Goal: Transaction & Acquisition: Obtain resource

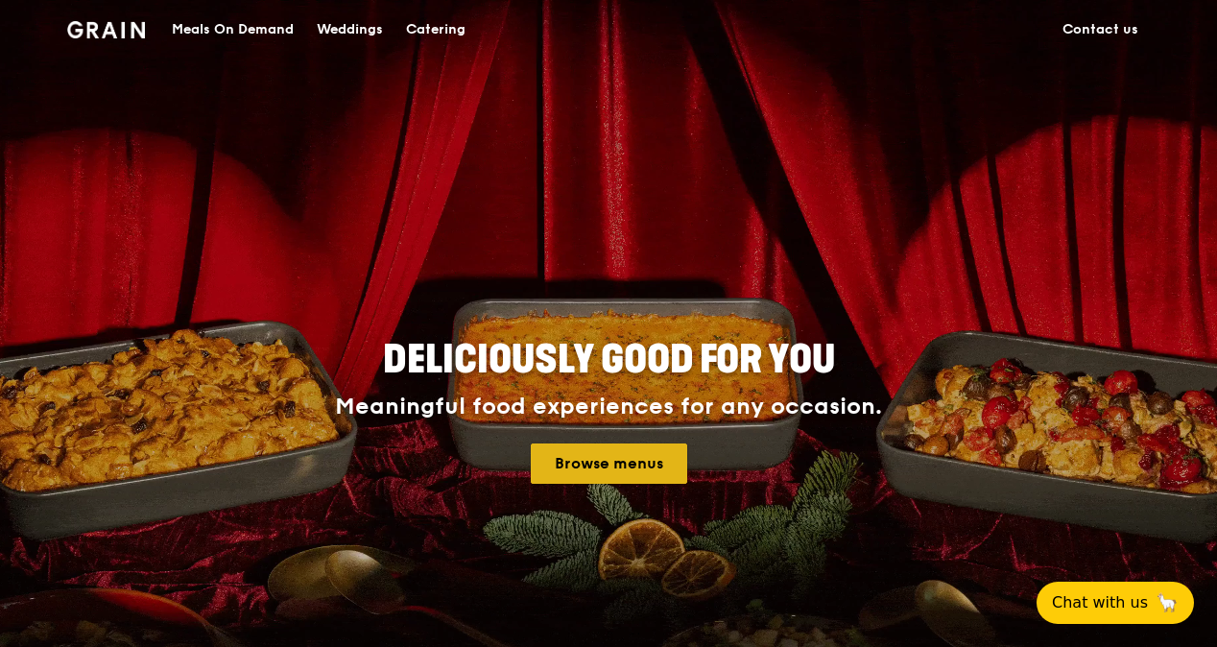
click at [637, 460] on link "Browse menus" at bounding box center [609, 464] width 156 height 40
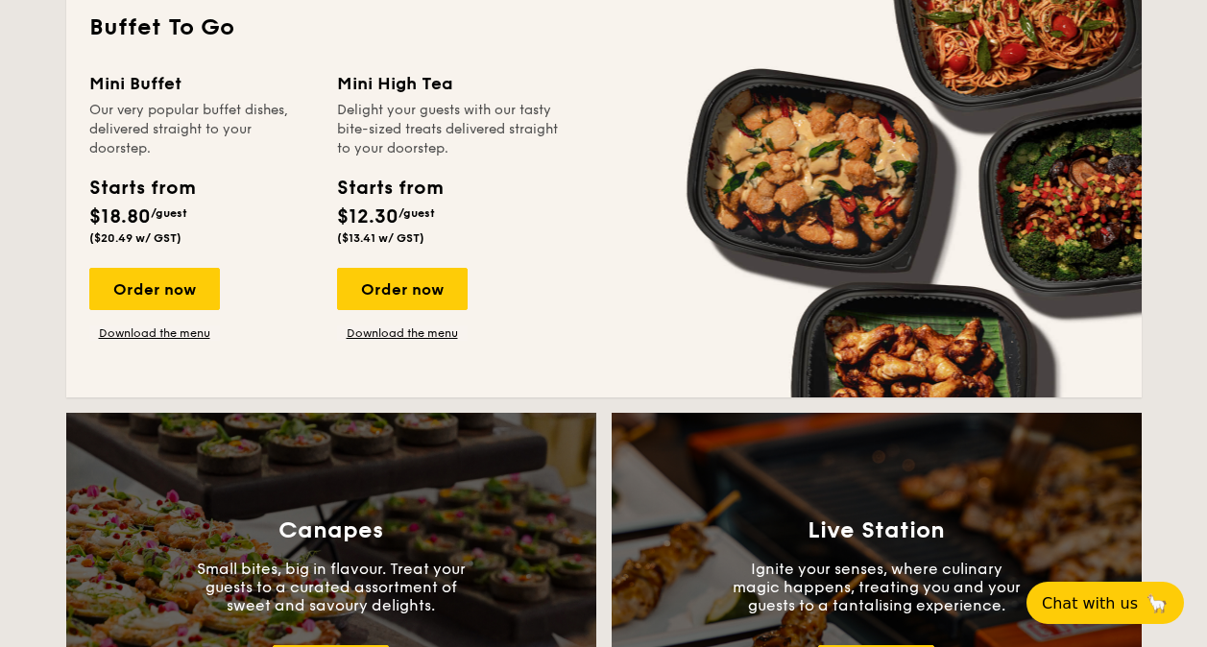
scroll to position [1632, 0]
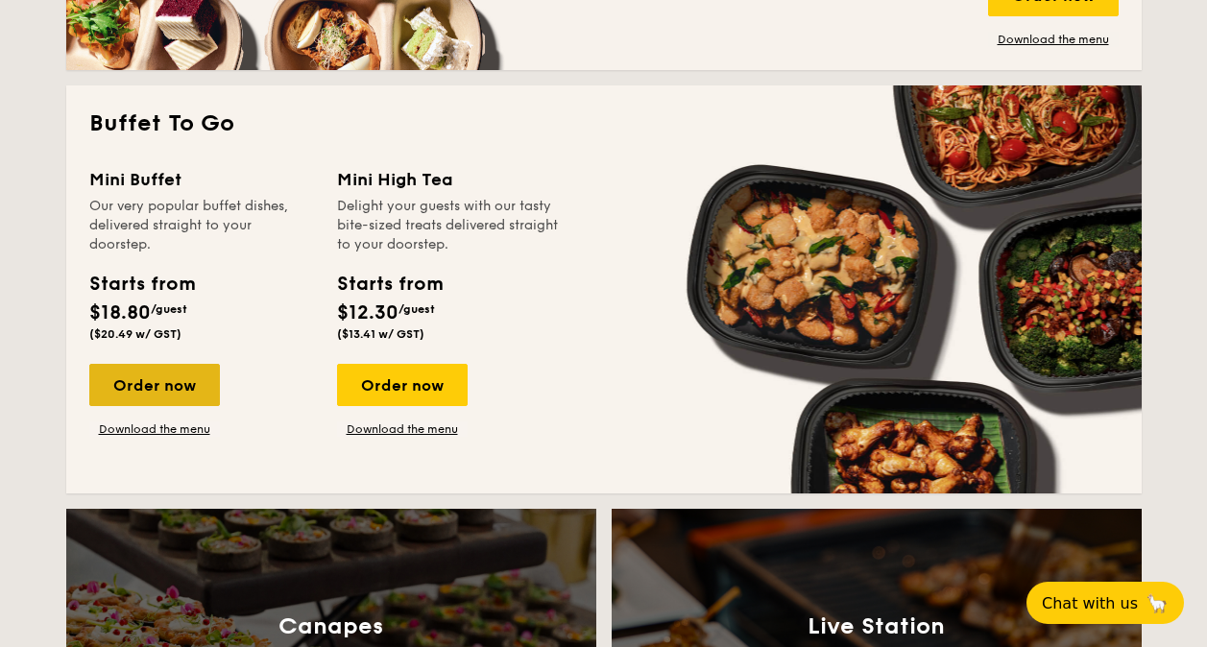
click at [131, 391] on div "Order now" at bounding box center [154, 385] width 131 height 42
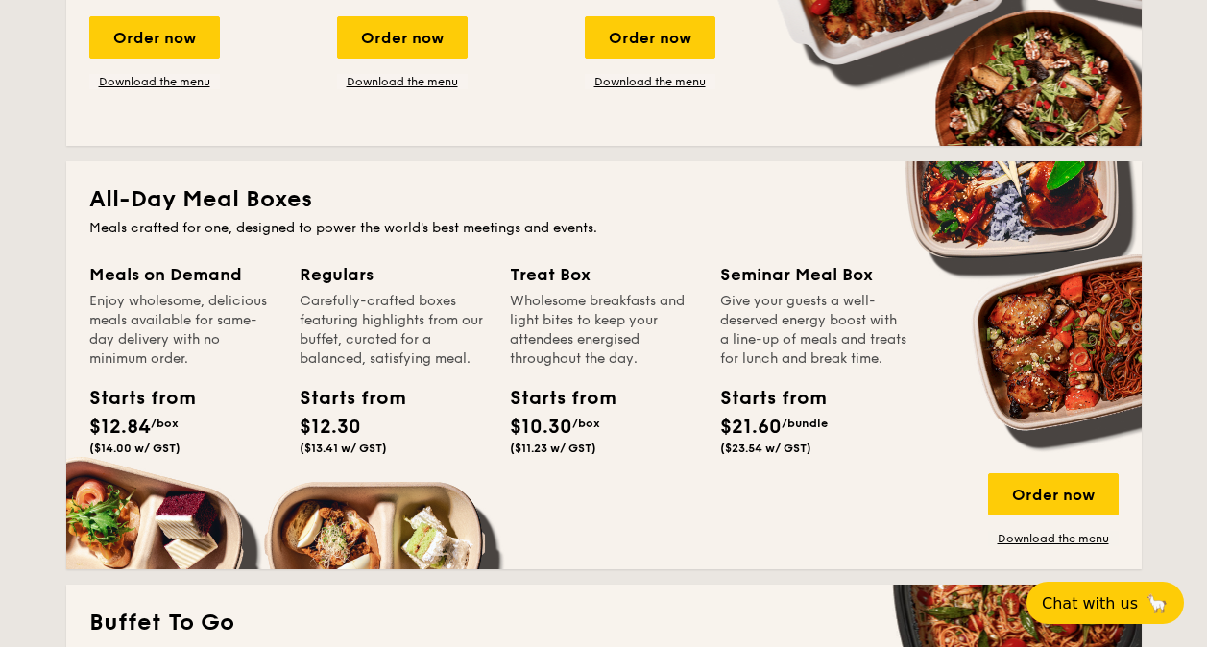
scroll to position [749, 0]
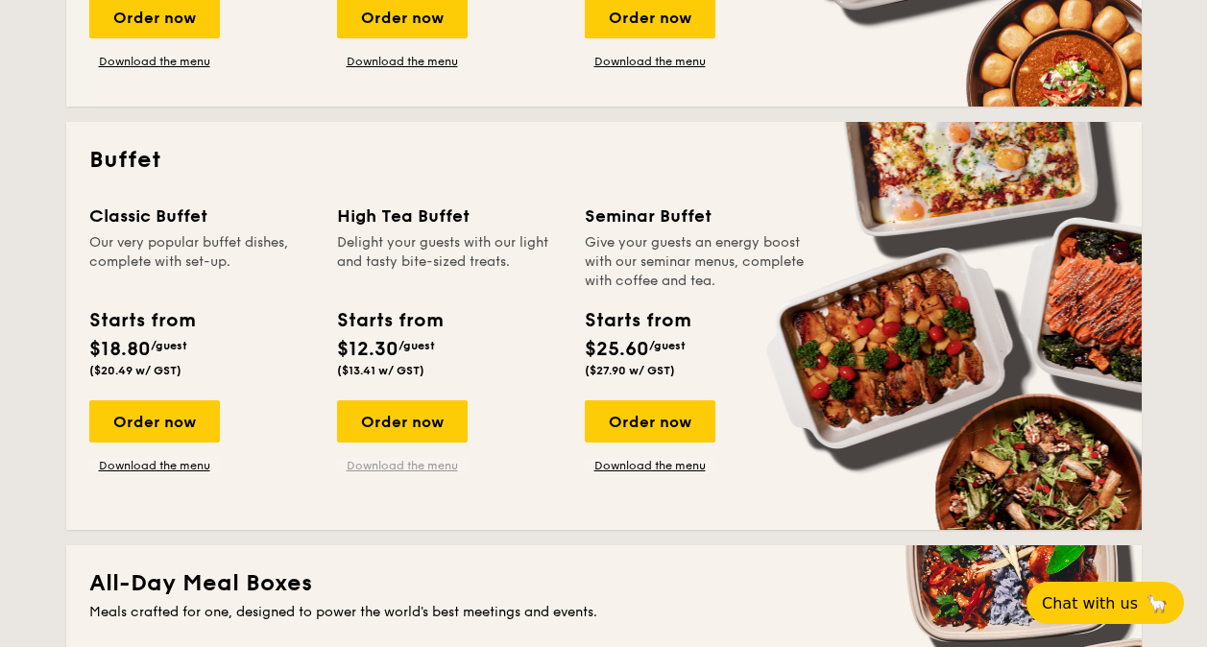
click at [405, 470] on link "Download the menu" at bounding box center [402, 465] width 131 height 15
